Goal: Task Accomplishment & Management: Use online tool/utility

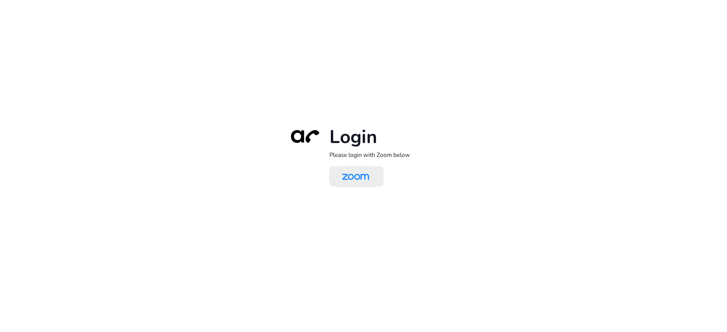
click at [354, 177] on img at bounding box center [355, 177] width 39 height 18
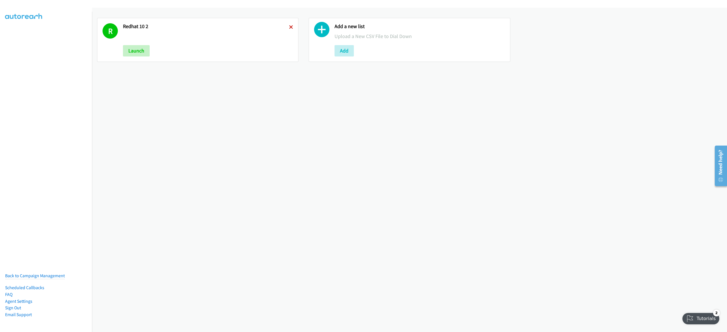
click at [289, 27] on icon at bounding box center [291, 28] width 4 height 4
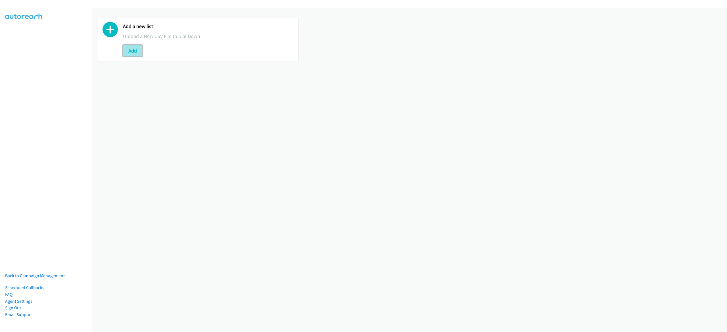
click at [136, 50] on button "Add" at bounding box center [132, 50] width 19 height 11
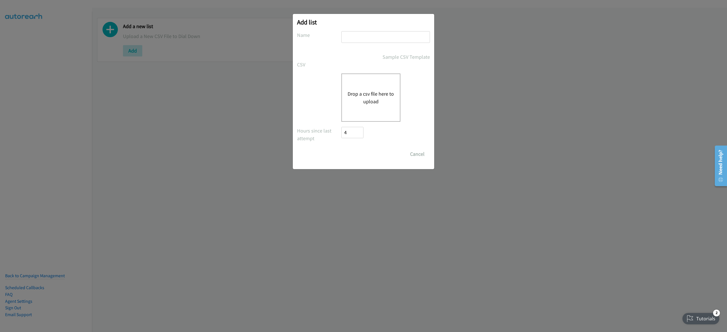
click at [394, 40] on input "text" at bounding box center [386, 37] width 89 height 12
type input "dedll virtual 10-3"
click at [363, 93] on button "Drop a csv file here to upload" at bounding box center [371, 97] width 47 height 15
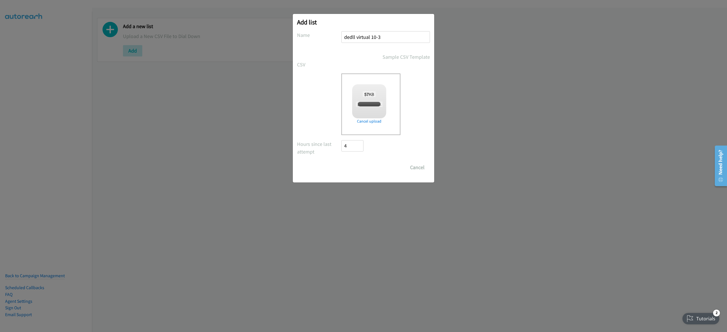
checkbox input "true"
click at [363, 164] on input "Save List" at bounding box center [357, 167] width 30 height 11
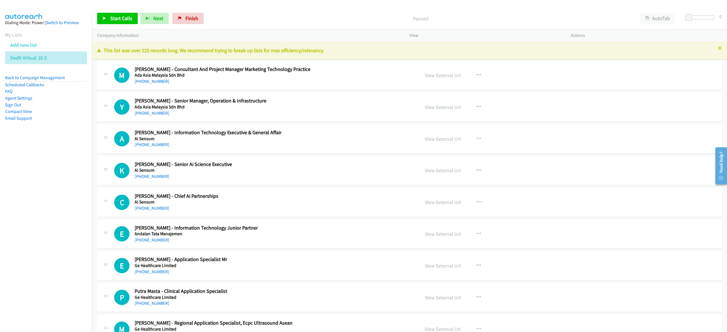
drag, startPoint x: 480, startPoint y: 18, endPoint x: 511, endPoint y: 17, distance: 30.4
click at [480, 18] on p "Paused" at bounding box center [420, 19] width 419 height 8
click at [652, 16] on button "AutoTab" at bounding box center [657, 18] width 35 height 11
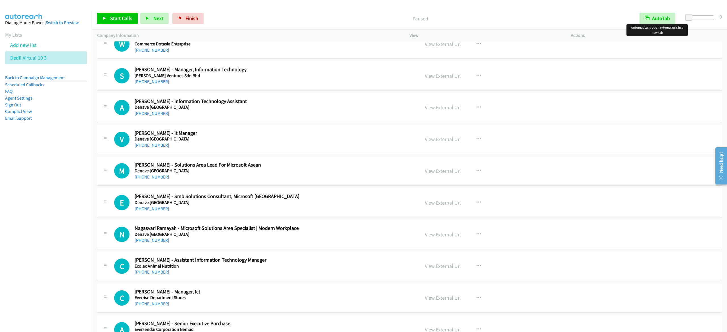
scroll to position [625, 0]
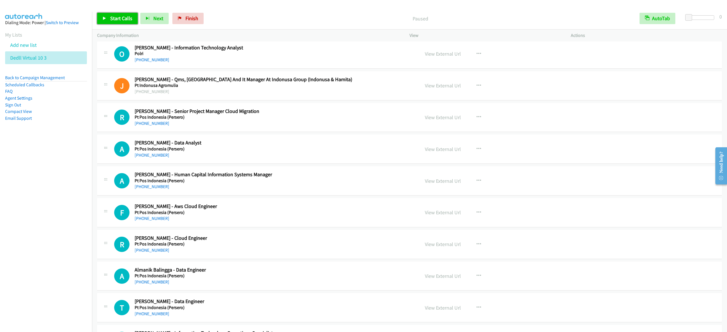
click at [118, 19] on span "Start Calls" at bounding box center [121, 18] width 22 height 7
click at [113, 22] on link "Pause" at bounding box center [112, 18] width 31 height 11
click at [125, 19] on span "Start Calls" at bounding box center [121, 18] width 22 height 7
click at [115, 23] on link "Pause" at bounding box center [112, 18] width 31 height 11
click at [113, 13] on link "Start Calls" at bounding box center [117, 18] width 41 height 11
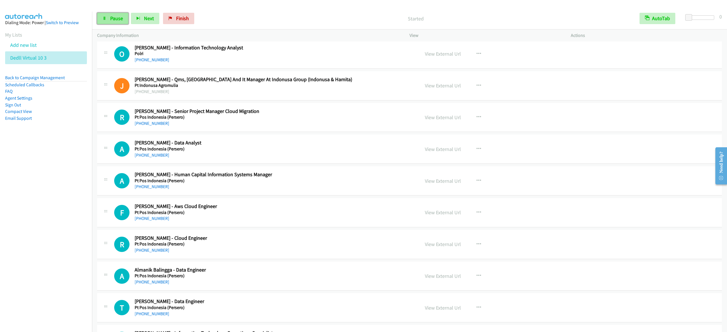
click at [120, 20] on span "Pause" at bounding box center [116, 18] width 13 height 7
click at [114, 23] on link "Start Calls" at bounding box center [117, 18] width 41 height 11
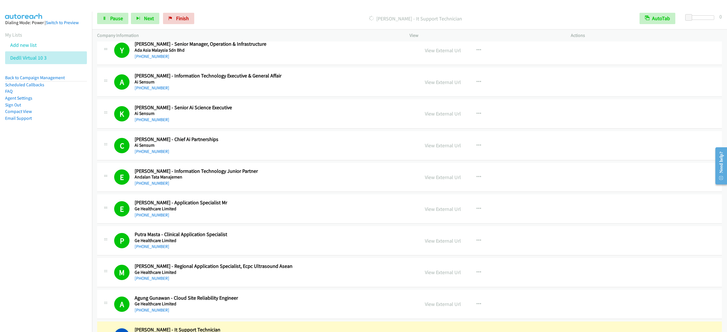
scroll to position [0, 0]
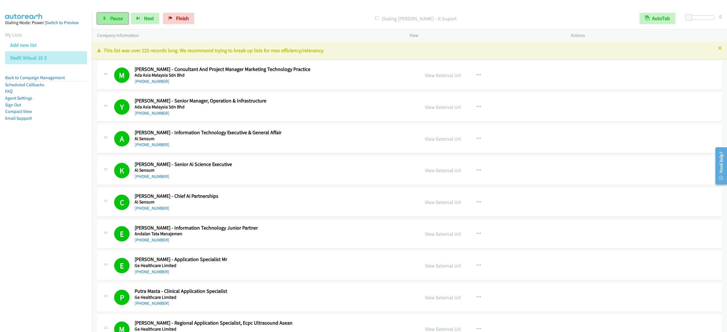
click at [99, 20] on link "Pause" at bounding box center [112, 18] width 31 height 11
click at [104, 22] on link "Start Calls" at bounding box center [117, 18] width 41 height 11
click at [122, 16] on span "Pause" at bounding box center [116, 18] width 13 height 7
click at [127, 17] on span "Start Calls" at bounding box center [121, 18] width 22 height 7
click at [118, 19] on span "Pause" at bounding box center [116, 18] width 13 height 7
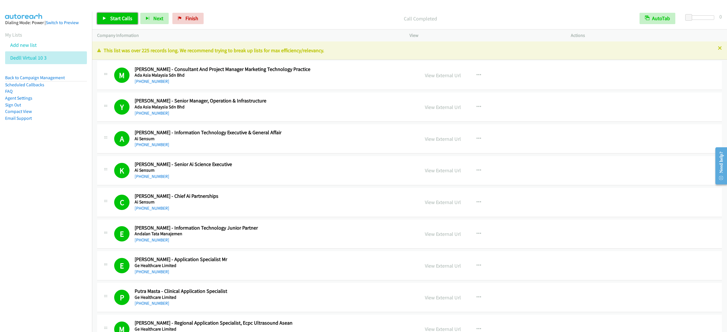
click at [122, 15] on span "Start Calls" at bounding box center [121, 18] width 22 height 7
click at [123, 16] on span "Pause" at bounding box center [116, 18] width 13 height 7
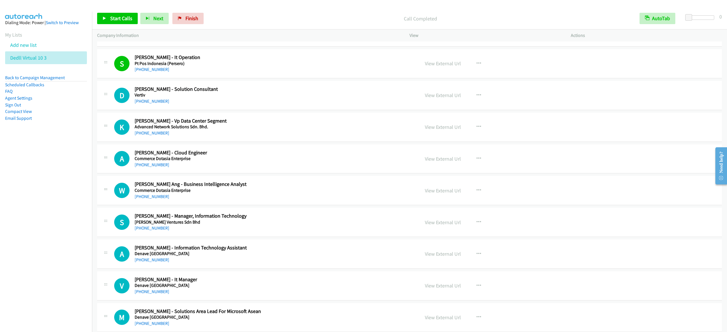
scroll to position [966, 0]
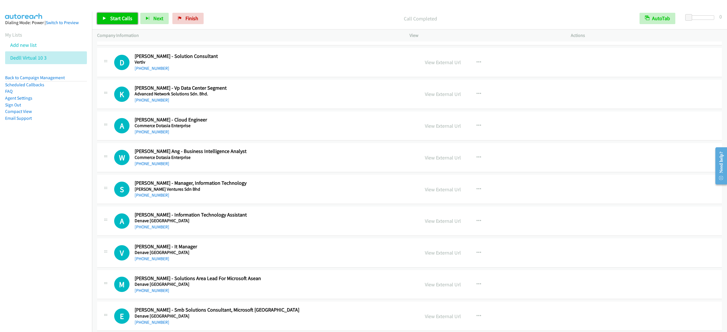
click at [123, 19] on span "Start Calls" at bounding box center [121, 18] width 22 height 7
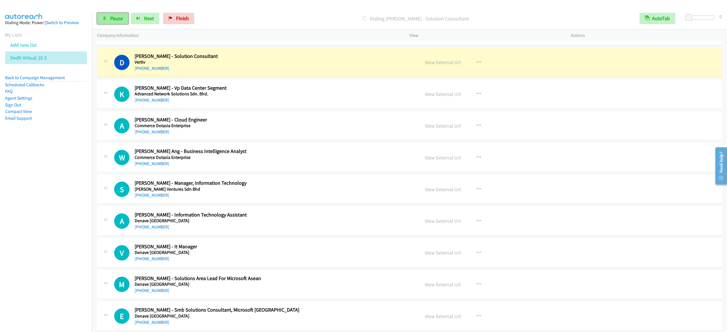
click at [116, 16] on span "Pause" at bounding box center [116, 18] width 13 height 7
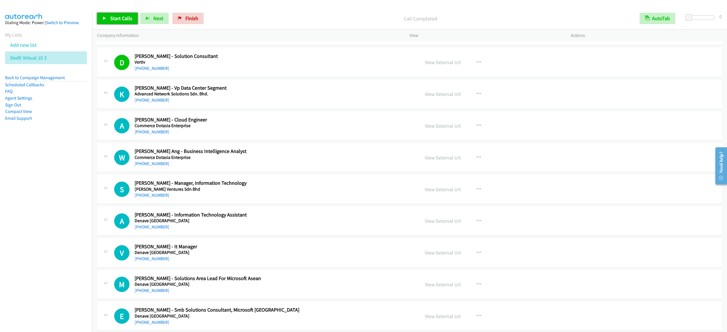
click at [115, 19] on span "Start Calls" at bounding box center [121, 18] width 22 height 7
click at [121, 16] on span "Pause" at bounding box center [116, 18] width 13 height 7
click at [124, 15] on span "Start Calls" at bounding box center [121, 18] width 22 height 7
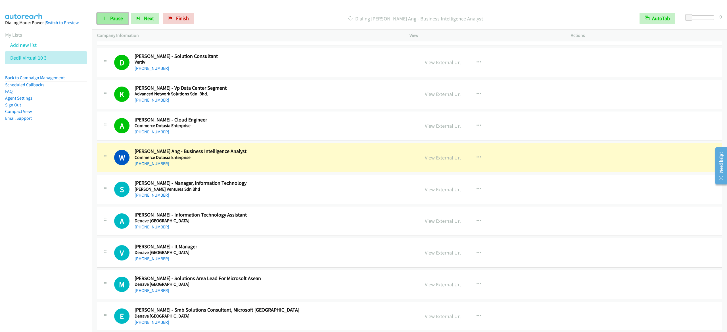
click at [125, 17] on link "Pause" at bounding box center [112, 18] width 31 height 11
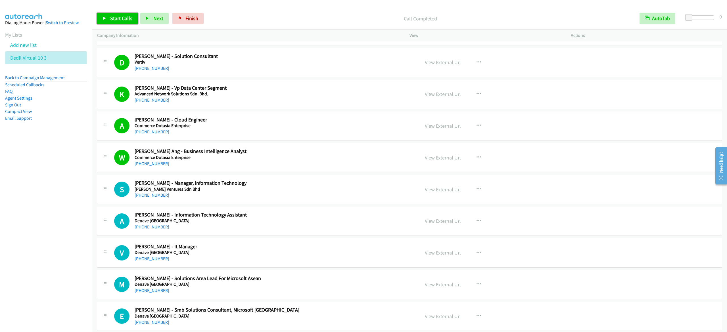
click at [126, 16] on span "Start Calls" at bounding box center [121, 18] width 22 height 7
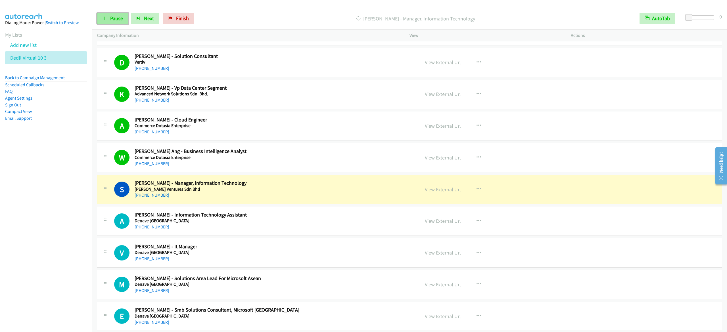
click at [122, 20] on span "Pause" at bounding box center [116, 18] width 13 height 7
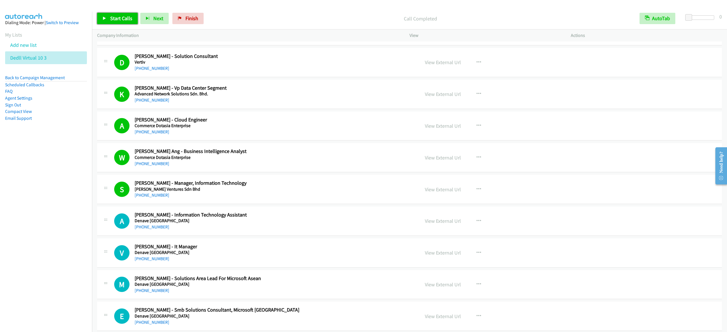
click at [113, 19] on span "Start Calls" at bounding box center [121, 18] width 22 height 7
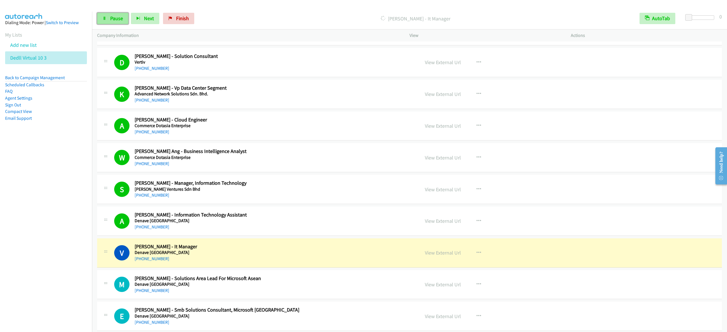
click at [116, 15] on link "Pause" at bounding box center [112, 18] width 31 height 11
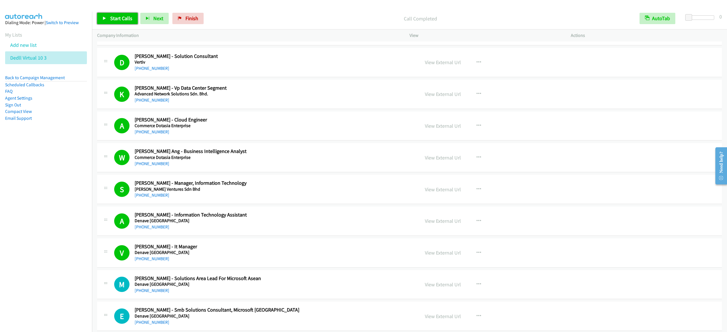
click at [125, 19] on span "Start Calls" at bounding box center [121, 18] width 22 height 7
click at [100, 20] on link "Pause" at bounding box center [112, 18] width 31 height 11
click at [117, 16] on span "Start Calls" at bounding box center [121, 18] width 22 height 7
click at [109, 18] on link "Pause" at bounding box center [112, 18] width 31 height 11
click at [126, 18] on span "Start Calls" at bounding box center [121, 18] width 22 height 7
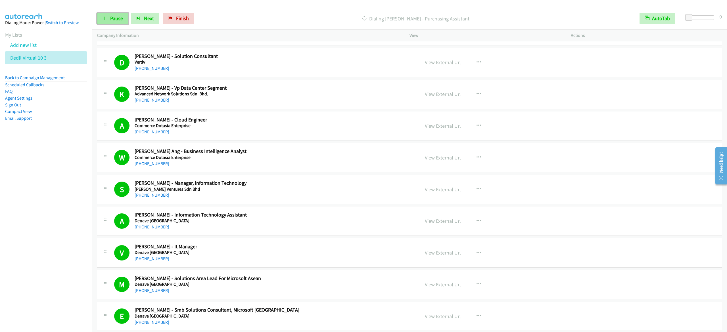
click at [107, 22] on link "Pause" at bounding box center [112, 18] width 31 height 11
click at [125, 16] on span "Start Calls" at bounding box center [121, 18] width 22 height 7
click at [113, 13] on link "Pause" at bounding box center [112, 18] width 31 height 11
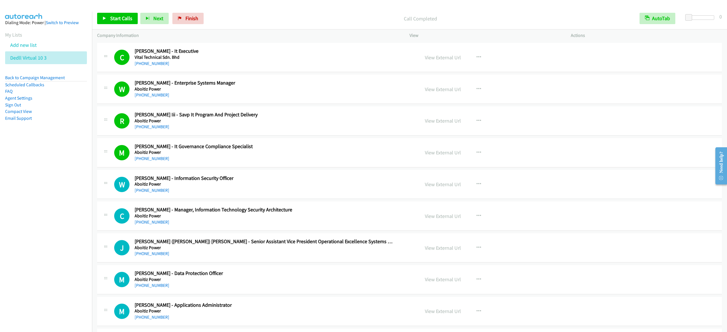
scroll to position [2216, 0]
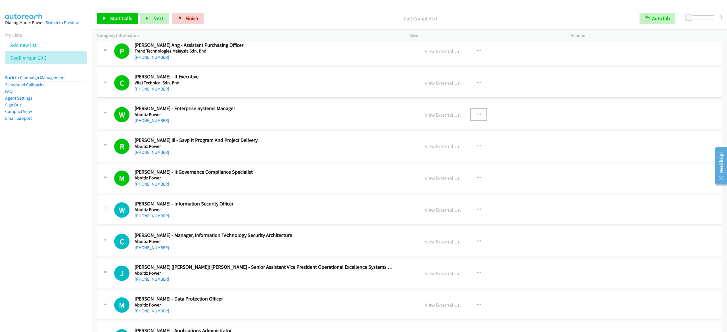
click at [477, 117] on icon "button" at bounding box center [479, 115] width 5 height 5
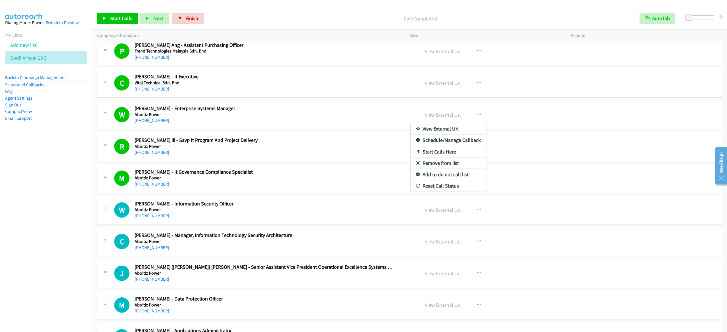
click at [450, 158] on link "Start Calls Here" at bounding box center [449, 151] width 76 height 11
click at [122, 16] on span "Start Calls" at bounding box center [121, 18] width 22 height 7
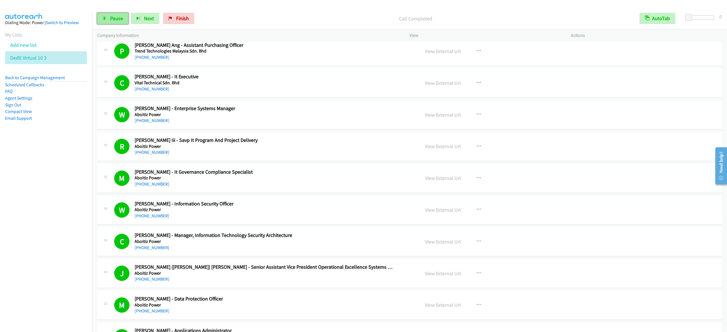
click at [115, 19] on span "Pause" at bounding box center [116, 18] width 13 height 7
click at [130, 17] on span "Start Calls" at bounding box center [121, 18] width 22 height 7
click at [119, 19] on span "Pause" at bounding box center [116, 18] width 13 height 7
click at [119, 14] on link "Start Calls" at bounding box center [117, 18] width 41 height 11
click at [115, 20] on span "Pause" at bounding box center [116, 18] width 13 height 7
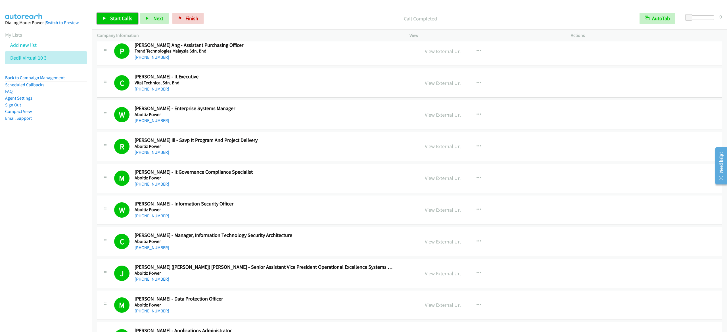
click at [111, 21] on link "Start Calls" at bounding box center [117, 18] width 41 height 11
click at [113, 21] on span "Pause" at bounding box center [116, 18] width 13 height 7
click at [127, 16] on span "Start Calls" at bounding box center [121, 18] width 22 height 7
click at [115, 19] on span "Pause" at bounding box center [116, 18] width 13 height 7
click at [118, 19] on span "Start Calls" at bounding box center [121, 18] width 22 height 7
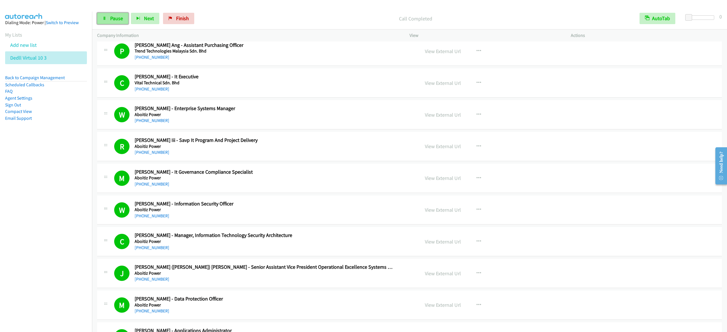
click at [120, 16] on span "Pause" at bounding box center [116, 18] width 13 height 7
click at [123, 17] on span "Start Calls" at bounding box center [121, 18] width 22 height 7
click at [119, 15] on link "Pause" at bounding box center [112, 18] width 31 height 11
click at [107, 19] on link "Start Calls" at bounding box center [117, 18] width 41 height 11
drag, startPoint x: 116, startPoint y: 18, endPoint x: 142, endPoint y: 19, distance: 25.3
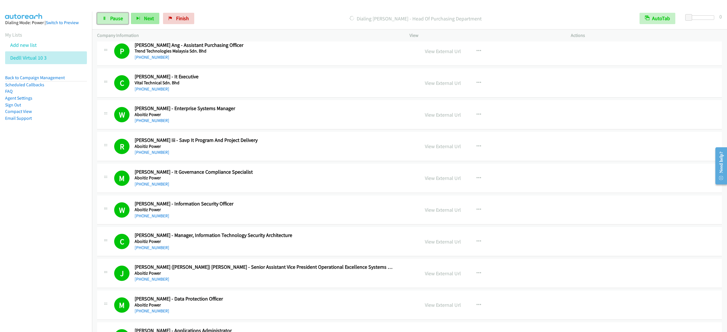
click at [116, 18] on span "Pause" at bounding box center [116, 18] width 13 height 7
click at [123, 21] on span "Start Calls" at bounding box center [121, 18] width 22 height 7
click at [128, 26] on div "Start Calls Pause Next Finish Dialing John Arguel - Junior Project Lead For Cor…" at bounding box center [409, 19] width 635 height 22
click at [117, 21] on span "Pause" at bounding box center [116, 18] width 13 height 7
click at [113, 23] on link "Start Calls" at bounding box center [117, 18] width 41 height 11
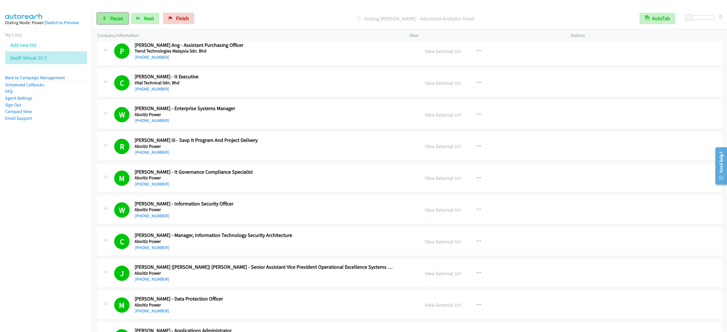
click at [121, 21] on link "Pause" at bounding box center [112, 18] width 31 height 11
click at [123, 22] on link "Start Calls" at bounding box center [117, 18] width 41 height 11
click at [110, 16] on span "Pause" at bounding box center [116, 18] width 13 height 7
click at [108, 18] on link "Start Calls" at bounding box center [117, 18] width 41 height 11
click at [109, 17] on link "Pause" at bounding box center [112, 18] width 31 height 11
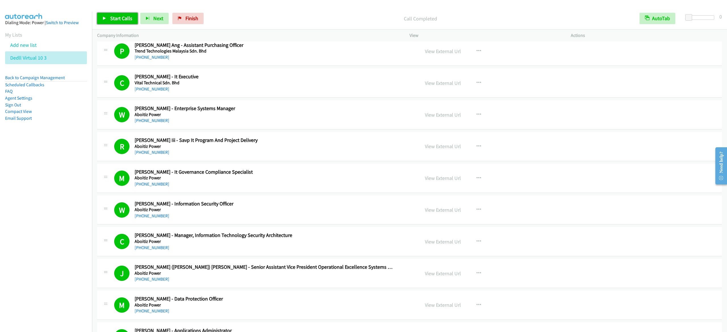
click at [128, 18] on span "Start Calls" at bounding box center [121, 18] width 22 height 7
click at [118, 18] on span "Pause" at bounding box center [116, 18] width 13 height 7
click at [126, 17] on span "Start Calls" at bounding box center [121, 18] width 22 height 7
click at [106, 18] on icon at bounding box center [105, 19] width 4 height 4
click at [120, 21] on span "Start Calls" at bounding box center [121, 18] width 22 height 7
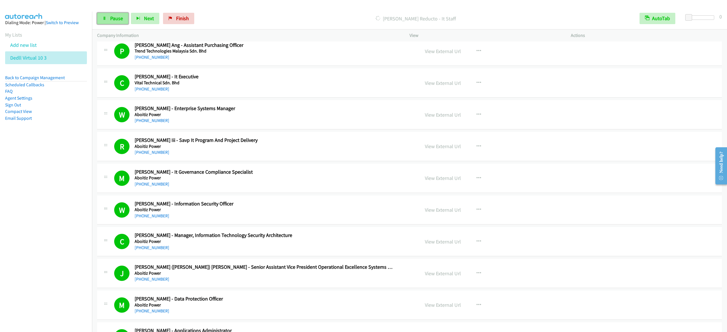
click at [98, 17] on link "Pause" at bounding box center [112, 18] width 31 height 11
click at [115, 15] on span "Start Calls" at bounding box center [121, 18] width 22 height 7
click at [112, 13] on link "Pause" at bounding box center [112, 18] width 31 height 11
drag, startPoint x: 188, startPoint y: 19, endPoint x: 485, endPoint y: 329, distance: 429.7
click at [188, 19] on span "Finish" at bounding box center [192, 18] width 13 height 7
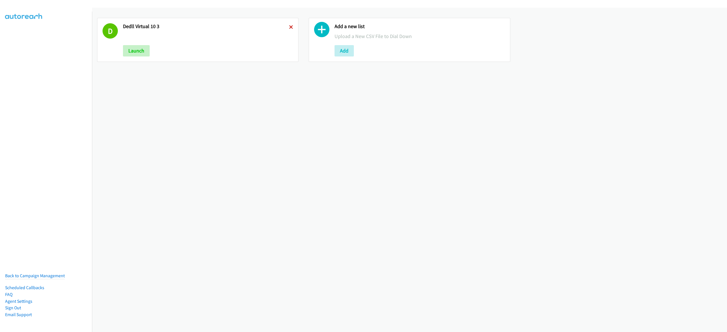
click at [289, 28] on icon at bounding box center [291, 28] width 4 height 4
click at [139, 52] on button "Add" at bounding box center [132, 50] width 19 height 11
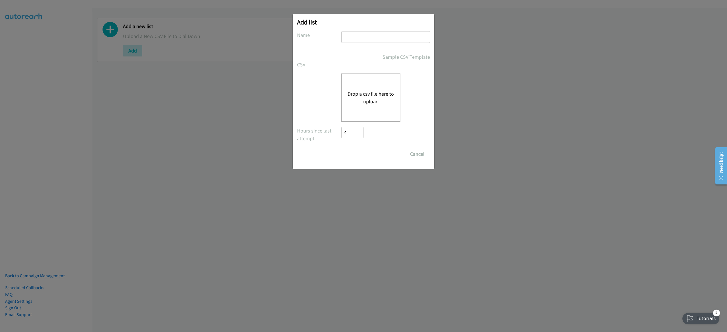
click at [379, 34] on input "text" at bounding box center [386, 37] width 89 height 12
type input "cisco 10-3"
click at [375, 112] on div "Drop a csv file here to upload" at bounding box center [371, 98] width 59 height 48
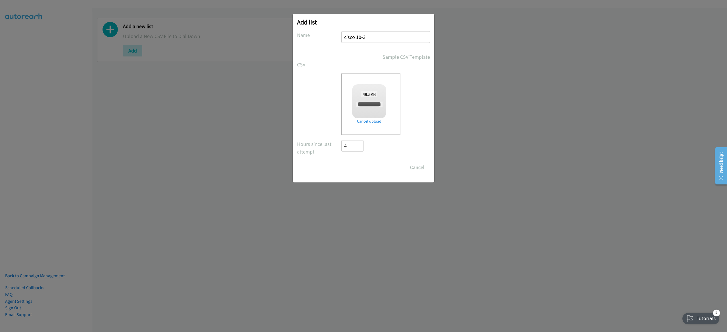
checkbox input "true"
click at [360, 165] on input "Save List" at bounding box center [357, 167] width 30 height 11
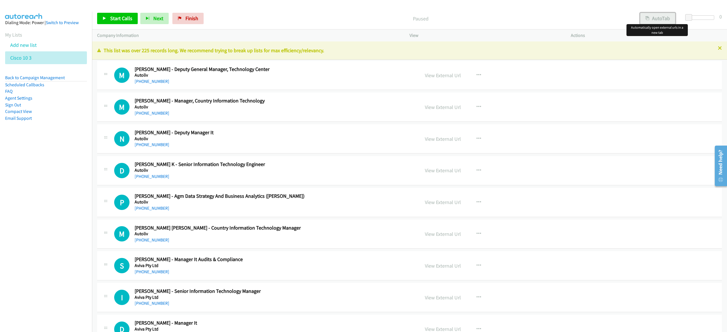
click at [650, 19] on button "AutoTab" at bounding box center [657, 18] width 35 height 11
click at [122, 20] on span "Start Calls" at bounding box center [121, 18] width 22 height 7
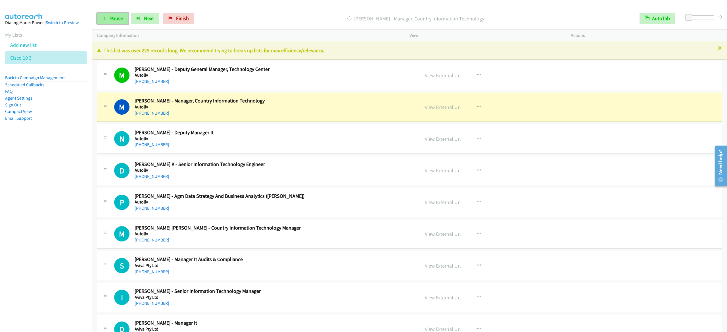
click at [111, 16] on span "Pause" at bounding box center [116, 18] width 13 height 7
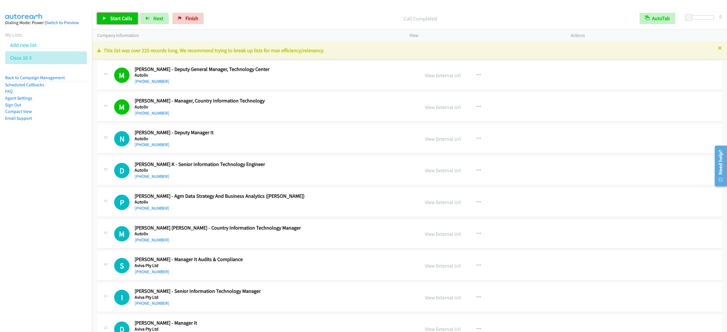
click at [109, 20] on link "Start Calls" at bounding box center [117, 18] width 41 height 11
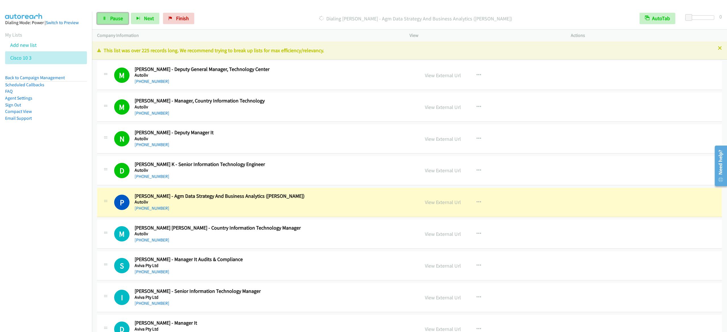
click at [118, 16] on span "Pause" at bounding box center [116, 18] width 13 height 7
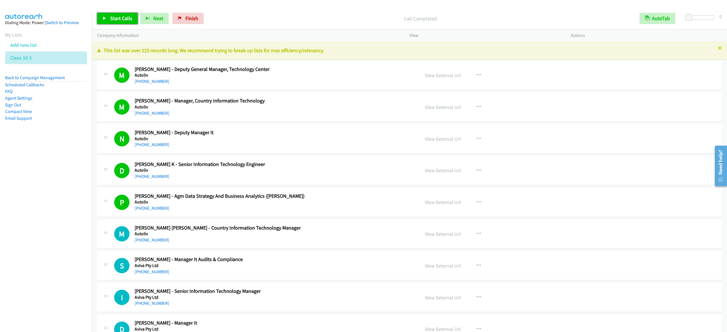
click at [113, 20] on span "Start Calls" at bounding box center [121, 18] width 22 height 7
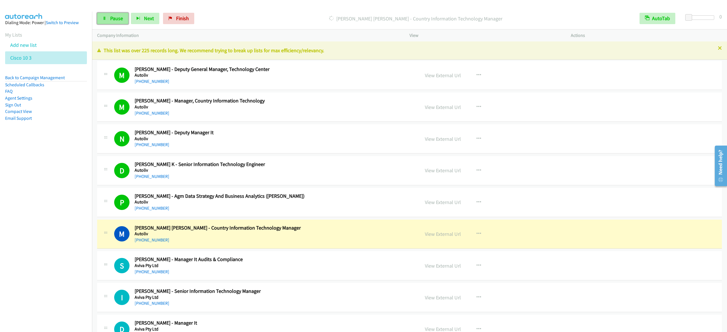
click at [114, 18] on span "Pause" at bounding box center [116, 18] width 13 height 7
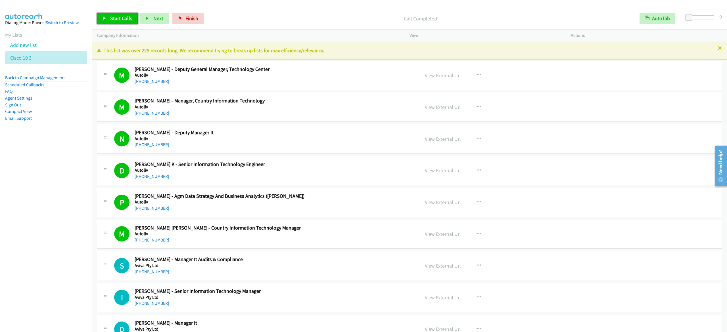
click at [131, 16] on span "Start Calls" at bounding box center [121, 18] width 22 height 7
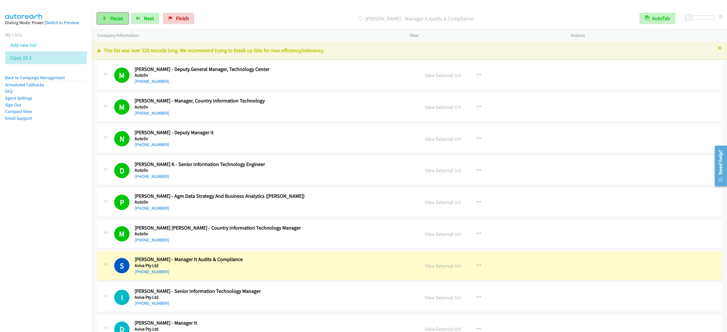
click at [105, 16] on link "Pause" at bounding box center [112, 18] width 31 height 11
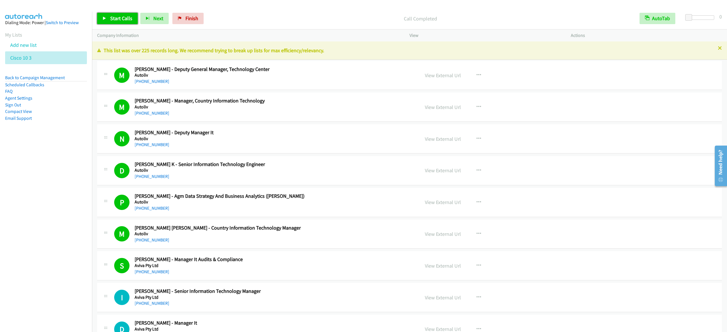
click at [124, 15] on link "Start Calls" at bounding box center [117, 18] width 41 height 11
click at [106, 17] on icon at bounding box center [105, 19] width 4 height 4
click at [123, 18] on span "Start Calls" at bounding box center [121, 18] width 22 height 7
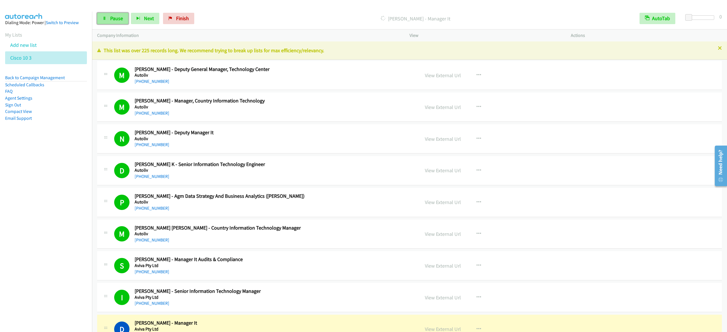
click at [117, 19] on span "Pause" at bounding box center [116, 18] width 13 height 7
